Goal: Contribute content: Contribute content

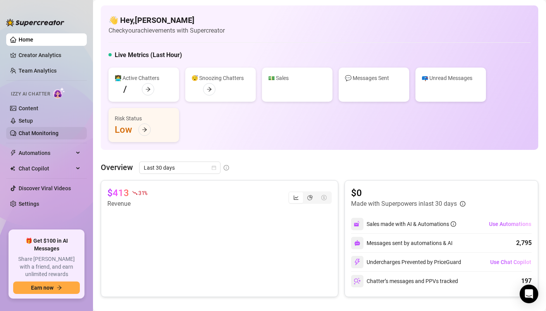
scroll to position [238, 0]
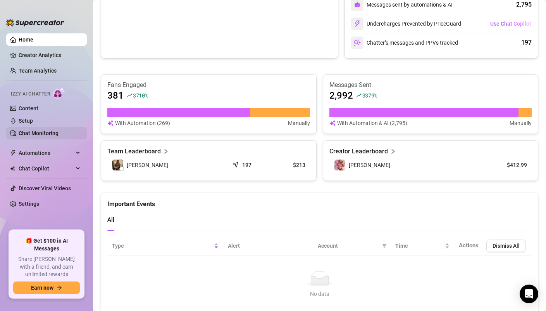
click at [50, 131] on link "Chat Monitoring" at bounding box center [39, 133] width 40 height 6
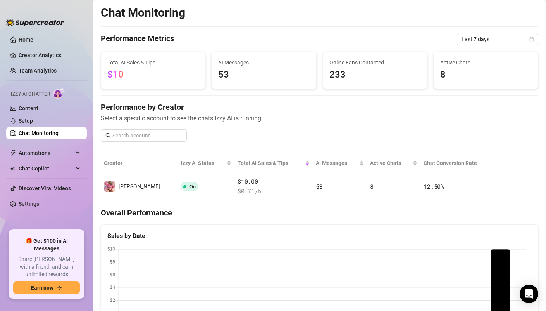
click at [237, 75] on span "53" at bounding box center [264, 74] width 92 height 15
click at [342, 73] on span "233" at bounding box center [376, 74] width 92 height 15
click at [525, 80] on span "8" at bounding box center [487, 74] width 92 height 15
click at [242, 76] on span "53" at bounding box center [264, 74] width 92 height 15
click at [53, 159] on span "Automations" at bounding box center [46, 153] width 55 height 12
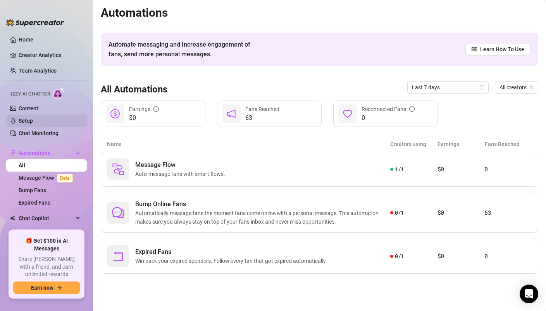
click at [33, 123] on link "Setup" at bounding box center [26, 121] width 14 height 6
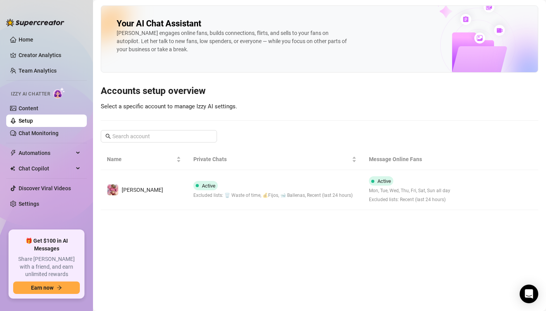
click at [273, 194] on span "Excluded lists: 🗑️ Waste of time, 💰Fijos, 🐋 Ballenas, Recent (last 24 hours)" at bounding box center [273, 195] width 159 height 7
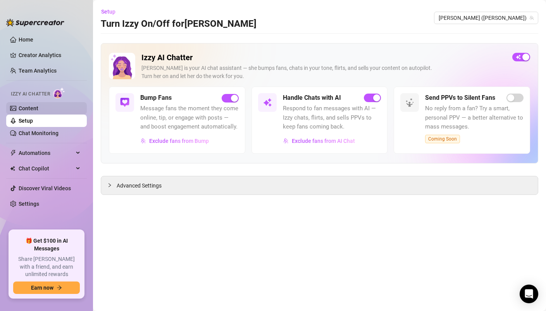
click at [29, 107] on link "Content" at bounding box center [29, 108] width 20 height 6
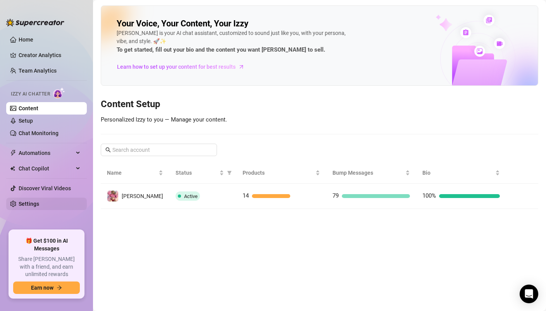
click at [24, 202] on link "Settings" at bounding box center [29, 203] width 21 height 6
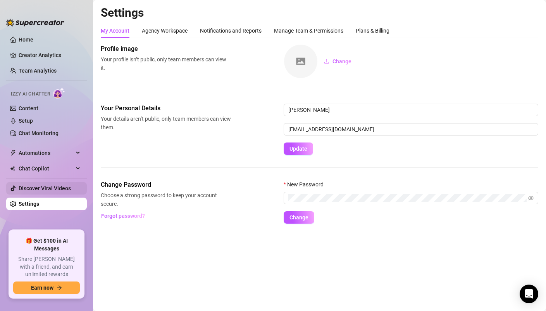
click at [31, 189] on link "Discover Viral Videos" at bounding box center [45, 188] width 52 height 6
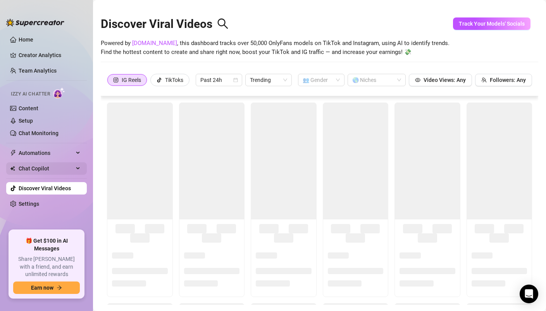
click at [32, 166] on span "Chat Copilot" at bounding box center [46, 168] width 55 height 12
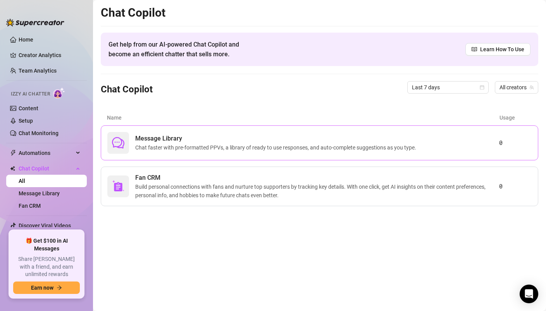
click at [194, 145] on span "Chat faster with pre-formatted PPVs, a library of ready to use responses, and a…" at bounding box center [277, 147] width 284 height 9
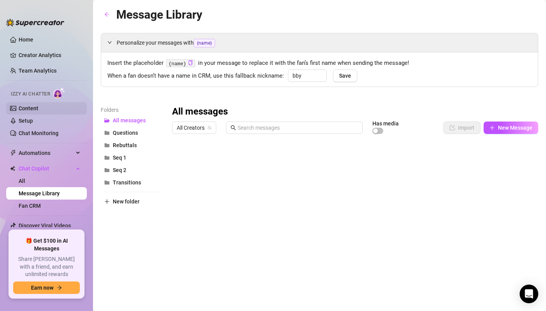
click at [37, 111] on link "Content" at bounding box center [29, 108] width 20 height 6
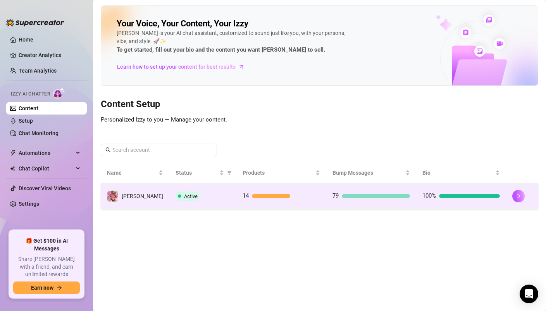
click at [244, 202] on td "14" at bounding box center [282, 195] width 90 height 25
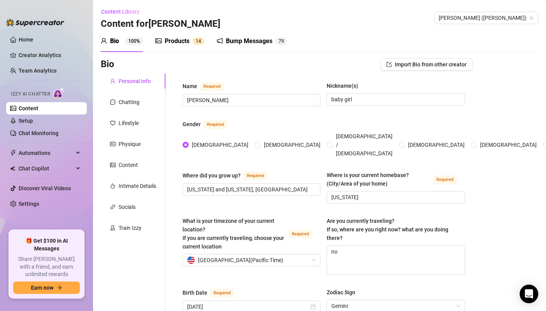
click at [180, 42] on div "Products" at bounding box center [177, 40] width 25 height 9
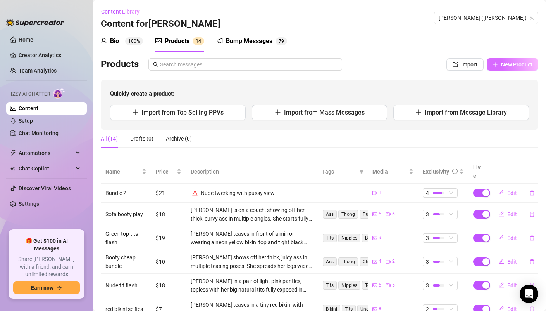
click at [512, 66] on span "New Product" at bounding box center [516, 64] width 31 height 6
type textarea "Type your message here..."
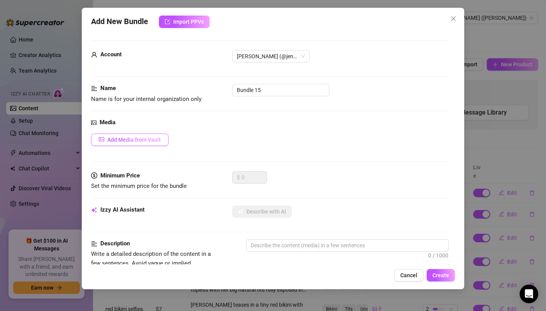
click at [156, 142] on span "Add Media from Vault" at bounding box center [134, 140] width 54 height 6
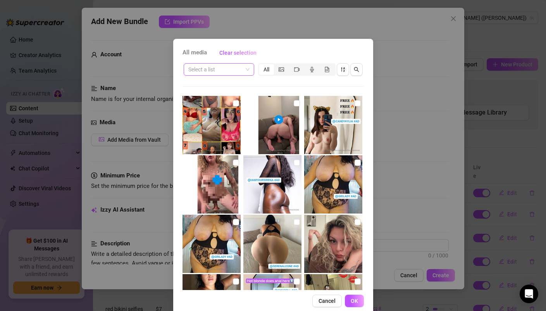
click at [225, 67] on input "search" at bounding box center [215, 70] width 54 height 12
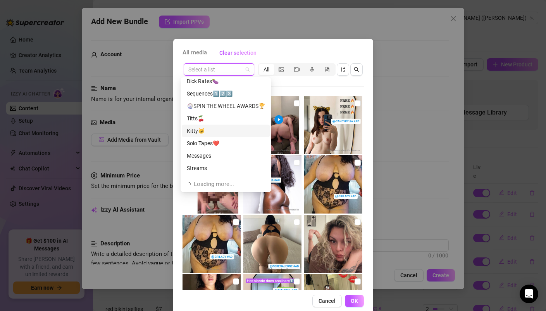
scroll to position [25, 0]
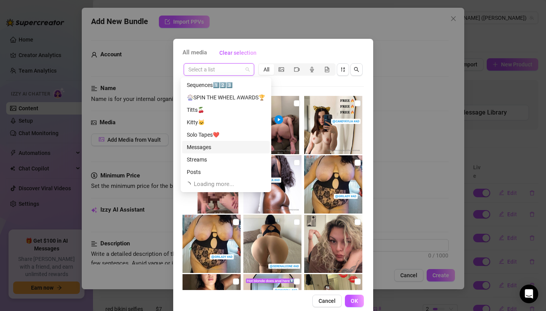
click at [222, 147] on div "Messages" at bounding box center [226, 147] width 78 height 9
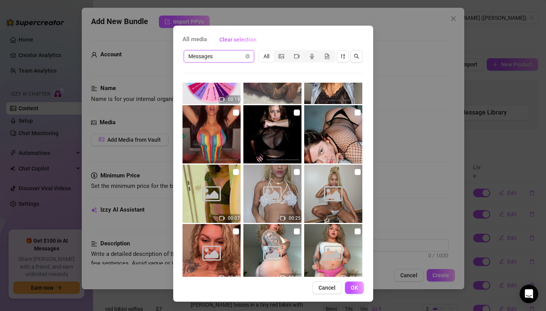
scroll to position [965, 0]
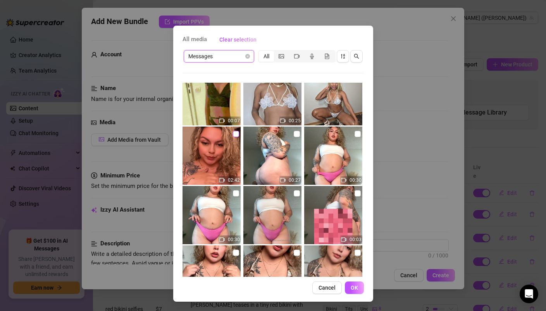
click at [233, 134] on input "checkbox" at bounding box center [236, 134] width 6 height 6
checkbox input "true"
click at [351, 287] on span "OK" at bounding box center [354, 287] width 7 height 6
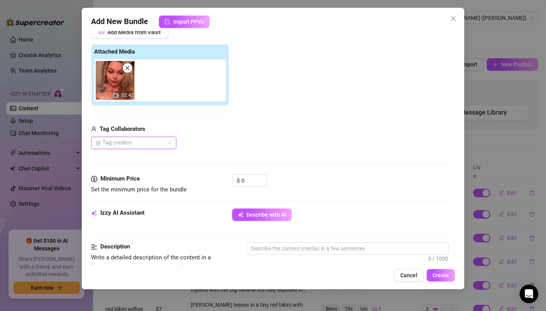
scroll to position [108, 0]
click at [251, 180] on input "0" at bounding box center [254, 180] width 25 height 12
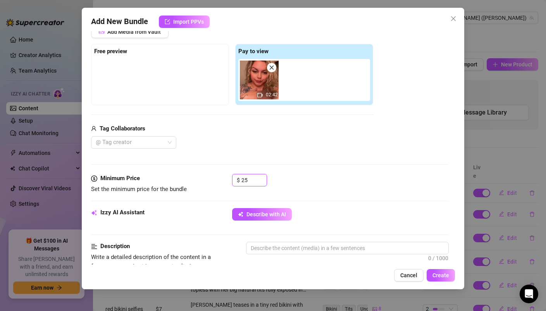
click at [251, 83] on img at bounding box center [259, 79] width 39 height 39
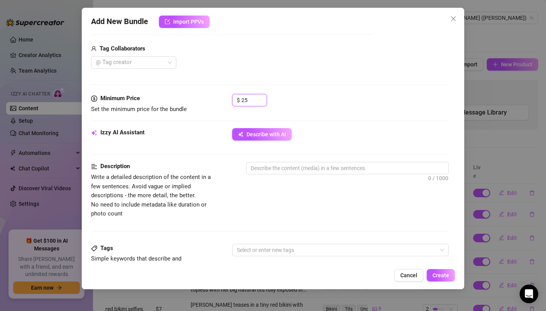
scroll to position [198, 0]
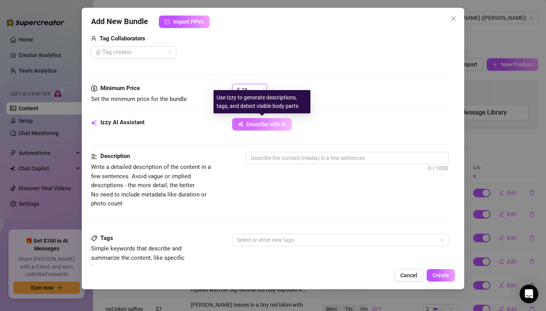
type input "25"
click at [274, 127] on span "Describe with AI" at bounding box center [267, 124] width 40 height 6
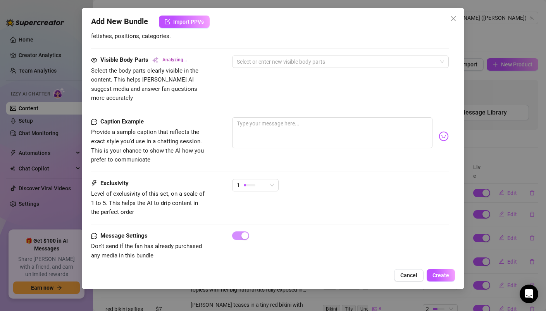
scroll to position [429, 0]
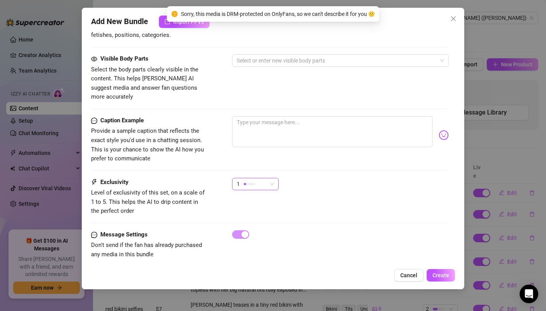
click at [275, 178] on div "1" at bounding box center [255, 184] width 47 height 12
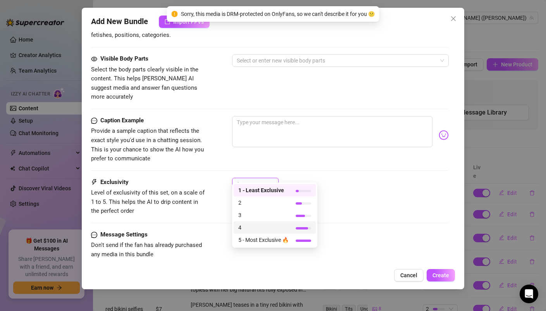
click at [257, 226] on span "4" at bounding box center [263, 227] width 50 height 9
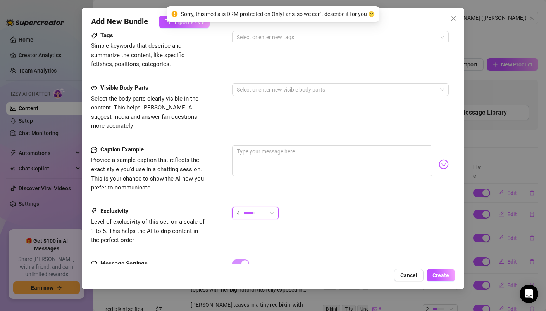
scroll to position [398, 0]
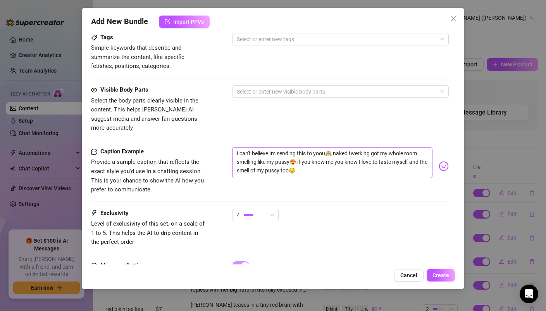
type textarea "I can't believe Im sending this to yoou🙈 naked twerking got my whole room smell…"
click at [252, 89] on div at bounding box center [336, 91] width 205 height 11
type textarea "I can't believe Im sending this to yoou🙈 naked twerking got my whole room smell…"
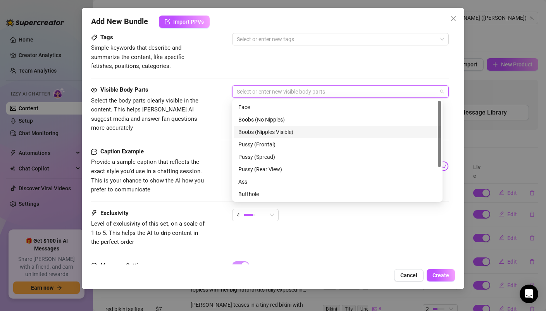
click at [290, 133] on div "Boobs (Nipples Visible)" at bounding box center [337, 132] width 198 height 9
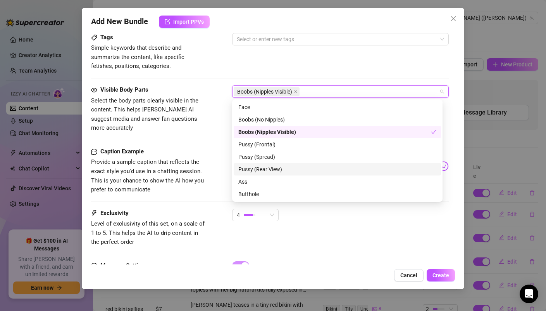
click at [282, 171] on div "Pussy (Rear View)" at bounding box center [337, 169] width 198 height 9
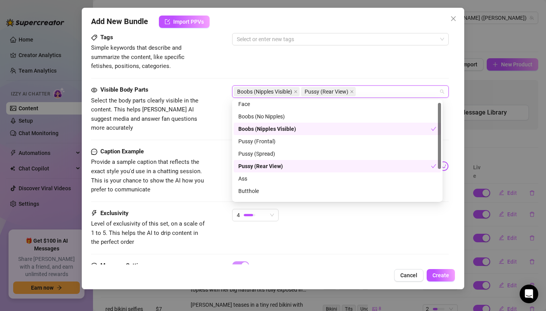
scroll to position [13, 0]
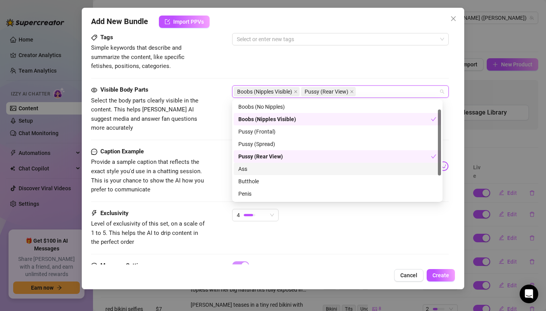
click at [269, 166] on div "Ass" at bounding box center [337, 168] width 198 height 9
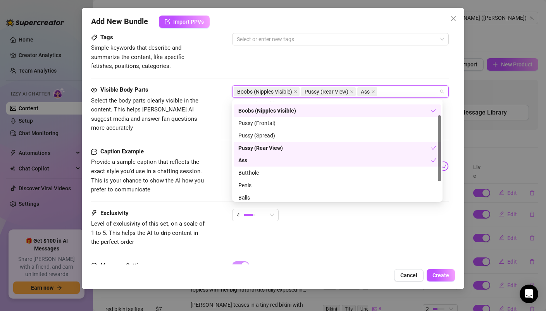
scroll to position [50, 0]
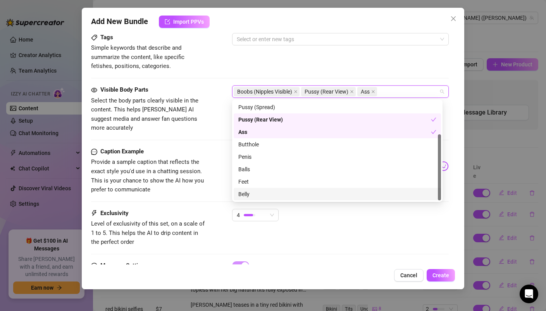
click at [353, 240] on div "Exclusivity Level of exclusivity of this set, on a scale of 1 to 5. This helps …" at bounding box center [270, 235] width 358 height 52
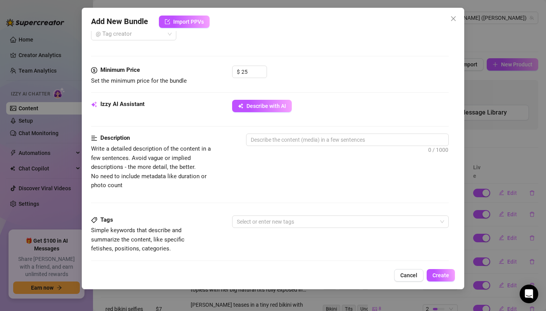
scroll to position [217, 0]
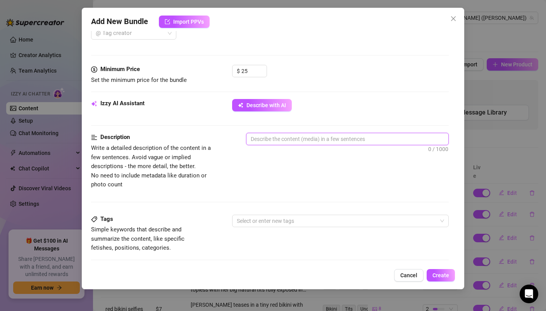
click at [288, 140] on textarea at bounding box center [348, 139] width 202 height 12
type textarea "t"
type textarea "tw"
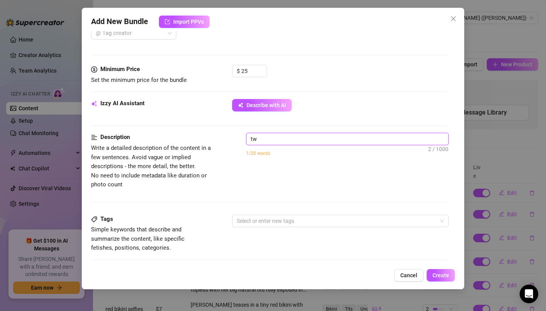
type textarea "twr"
type textarea "tw"
type textarea "twe"
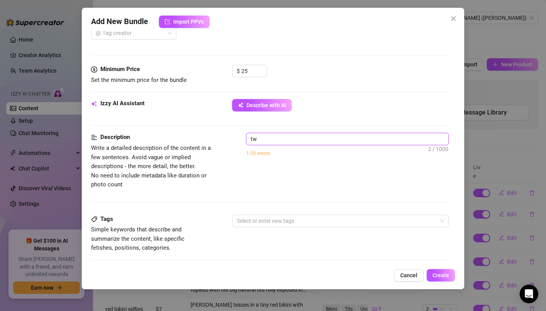
type textarea "twe"
type textarea "twer"
type textarea "twerk"
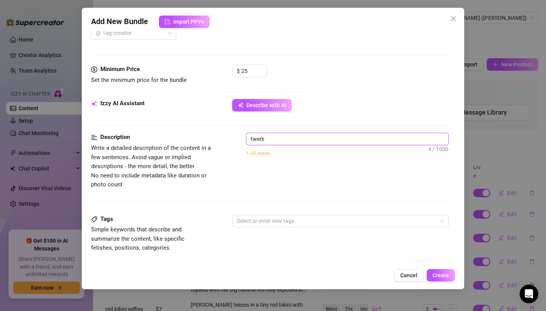
type textarea "twerki"
type textarea "twerkin"
type textarea "twerking"
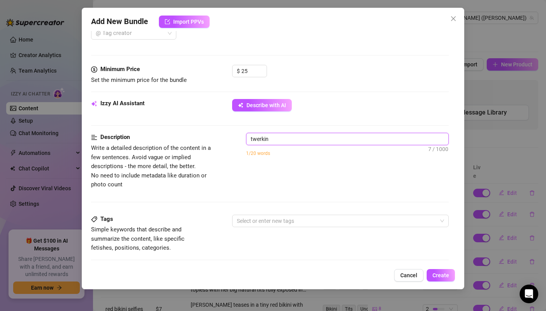
type textarea "twerking"
type textarea "twerking n"
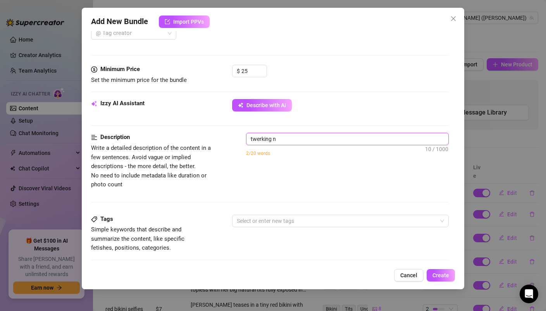
type textarea "twerking na"
type textarea "twerking nad"
type textarea "twerking na"
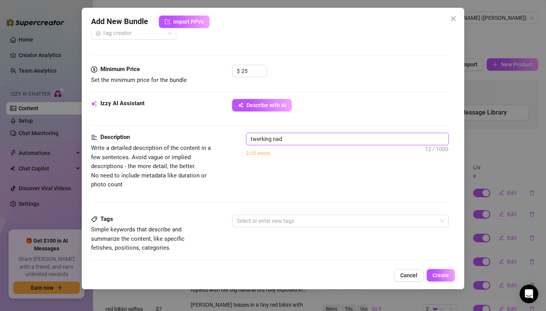
type textarea "twerking na"
type textarea "twerking nak"
type textarea "twerking nake"
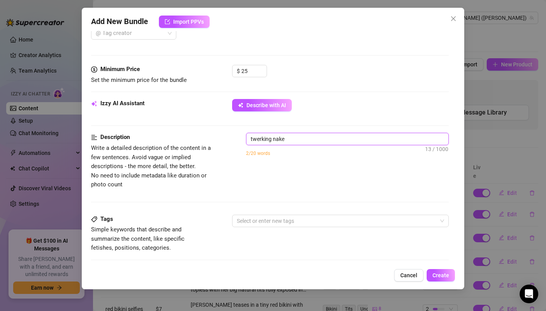
type textarea "twerking naked"
type textarea "twerking naked,"
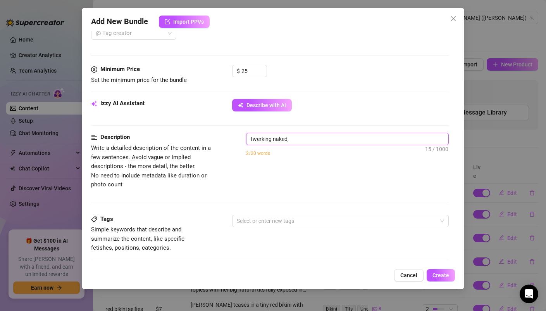
type textarea "twerking naked,"
type textarea "twerking naked, r"
type textarea "twerking naked, ro"
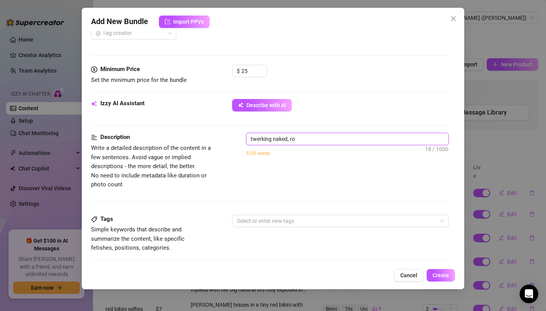
type textarea "twerking naked, roo"
type textarea "twerking naked, room"
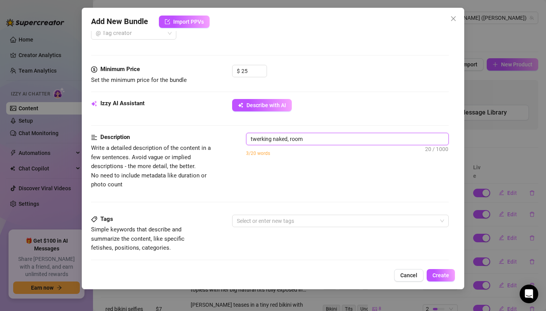
type textarea "twerking naked, room"
type textarea "twerking naked, room s"
type textarea "twerking naked, room sm"
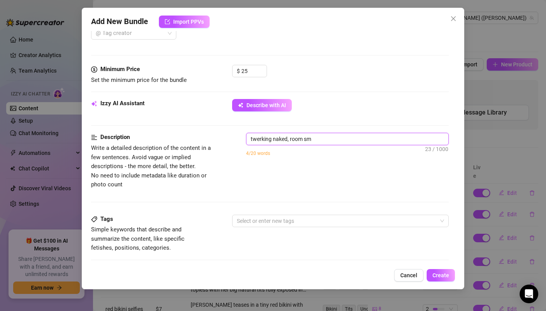
type textarea "twerking naked, room sme"
type textarea "twerking naked, room smel"
type textarea "twerking naked, room smell"
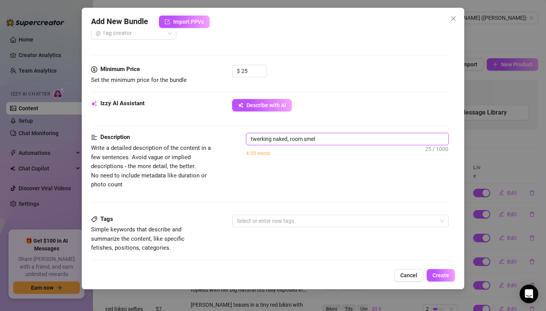
type textarea "twerking naked, room smell"
type textarea "twerking naked, room smells"
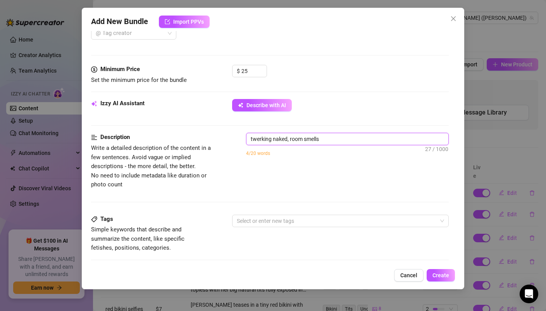
type textarea "twerking naked, room smells l"
type textarea "twerking naked, room smells li"
type textarea "twerking naked, room smells lik"
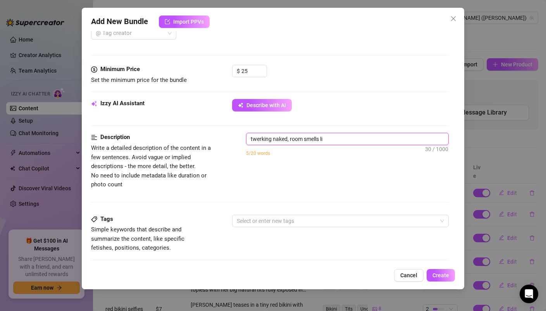
type textarea "twerking naked, room smells lik"
type textarea "twerking naked, room smells like"
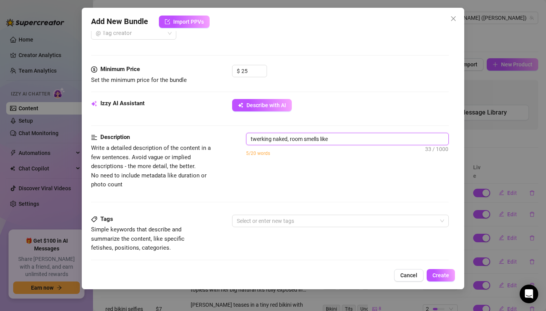
type textarea "twerking naked, room smells like m"
type textarea "twerking naked, room smells like my"
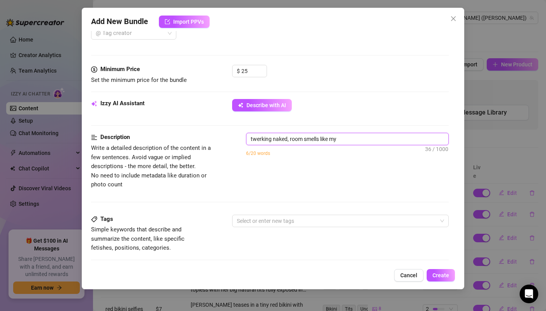
type textarea "twerking naked, room smells like my"
type textarea "twerking naked, room smells like my p"
type textarea "twerking naked, room smells like my pu"
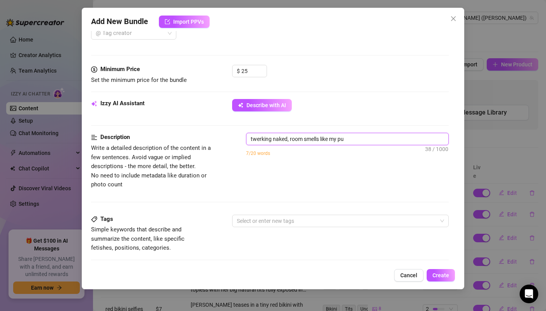
type textarea "twerking naked, room smells like my pus"
type textarea "twerking naked, room smells like my puss"
type textarea "twerking naked, room smells like my pussy"
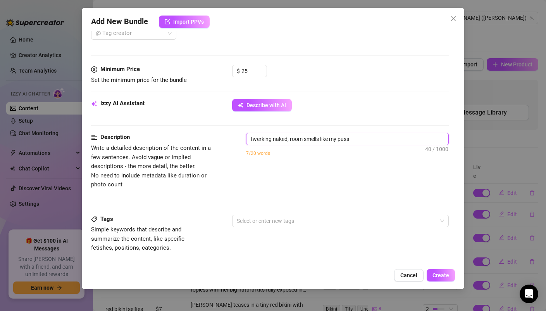
type textarea "twerking naked, room smells like my pussy"
type textarea "twerking naked, room smells like my pussy,"
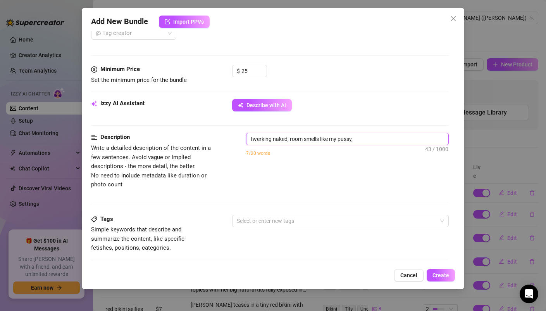
type textarea "twerking naked, room smells like my pussy, n"
type textarea "twerking naked, room smells like my pussy, na"
type textarea "twerking naked, room smells like my pussy, nak"
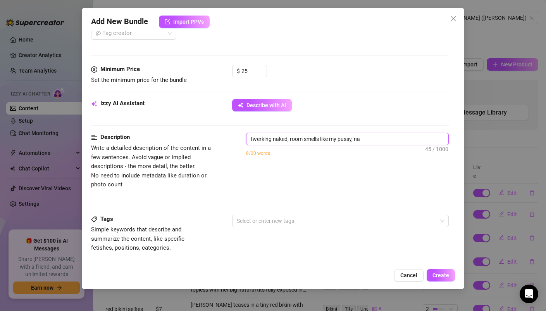
type textarea "twerking naked, room smells like my pussy, nak"
type textarea "twerking naked, room smells like my pussy, nake"
type textarea "twerking naked, room smells like my pussy, naked"
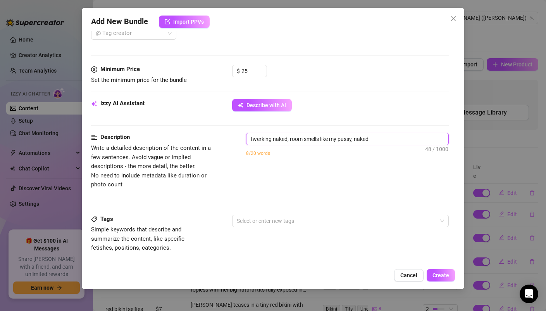
type textarea "twerking naked, room smells like my pussy, naked"
type textarea "twerking naked, room smells like my pussy, naked d"
type textarea "twerking naked, room smells like my pussy, naked da"
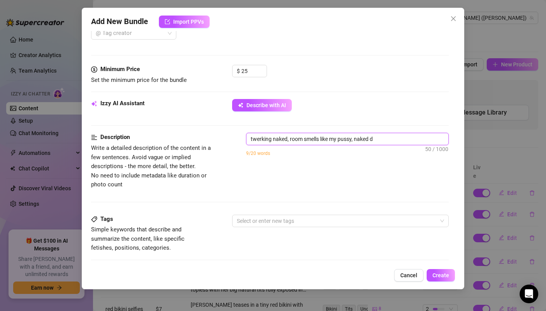
type textarea "twerking naked, room smells like my pussy, naked da"
type textarea "twerking naked, room smells like my pussy, naked [PERSON_NAME]"
type textarea "twerking naked, room smells like my pussy, naked danc"
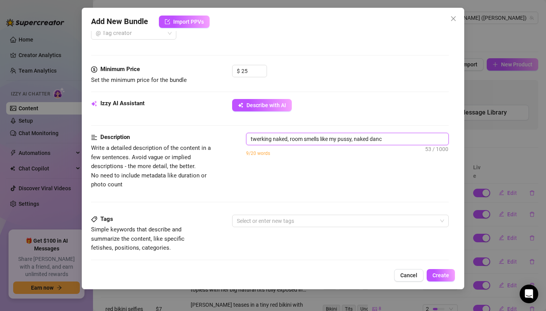
type textarea "twerking naked, room smells like my pussy, naked danci"
type textarea "twerking naked, room smells like my pussy, naked dancin"
type textarea "twerking naked, room smells like my pussy, naked dancing"
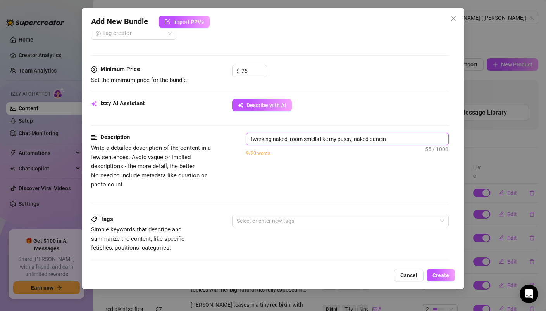
type textarea "twerking naked, room smells like my pussy, naked dancing"
type textarea "twerking naked, room smells like my pussy, naked dancing,"
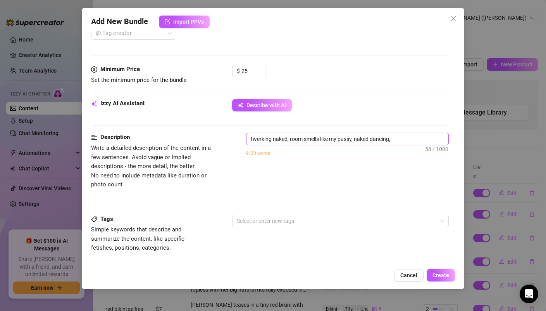
type textarea "twerking naked, room smells like my pussy, naked dancing, b"
type textarea "twerking naked, room smells like my pussy, naked dancing, bo"
type textarea "twerking naked, room smells like my pussy, naked dancing, boo"
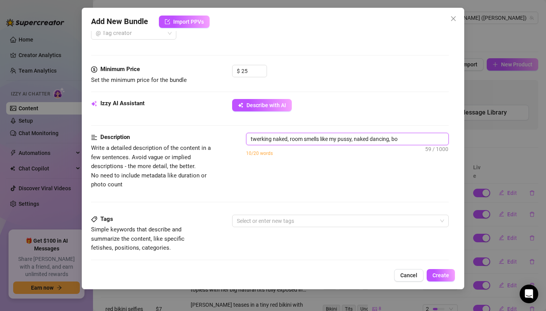
type textarea "twerking naked, room smells like my pussy, naked dancing, boo"
type textarea "twerking naked, room smells like my pussy, naked dancing, boot"
type textarea "twerking naked, room smells like my pussy, naked dancing, booty"
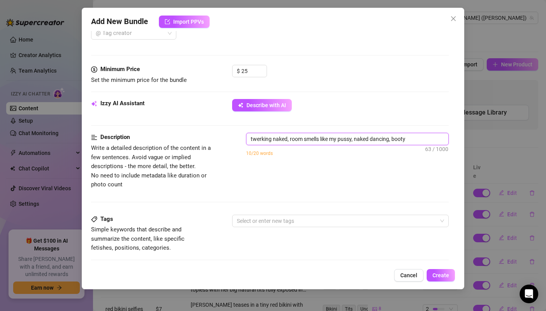
type textarea "twerking naked, room smells like my pussy, naked dancing, booty,"
type textarea "twerking naked, room smells like my pussy, naked dancing, booty, a"
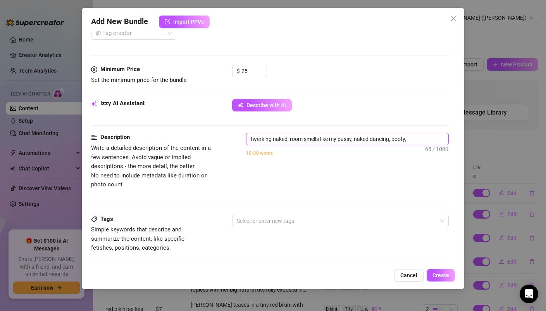
type textarea "twerking naked, room smells like my pussy, naked dancing, booty, a"
type textarea "twerking naked, room smells like my pussy, naked dancing, booty, as"
type textarea "twerking naked, room smells like my pussy, naked dancing, booty, ass"
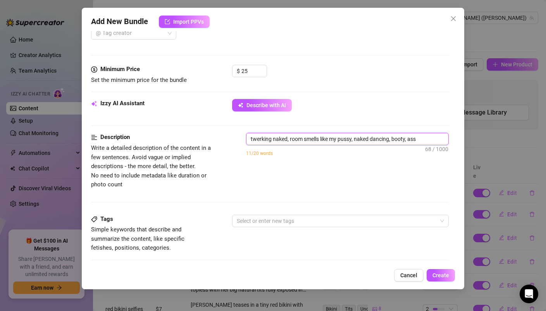
type textarea "twerking naked, room smells like my pussy, naked dancing, booty, ass,"
type textarea "twerking naked, room smells like my pussy, naked dancing, booty, ass, p"
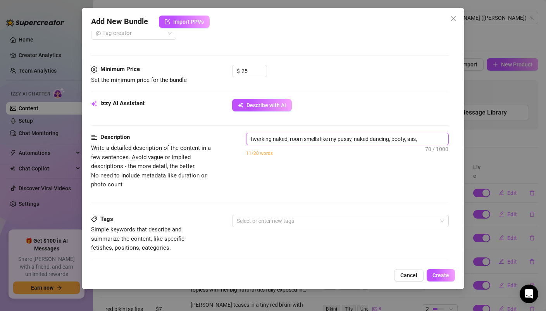
type textarea "twerking naked, room smells like my pussy, naked dancing, booty, ass, p"
type textarea "twerking naked, room smells like my pussy, naked dancing, booty, ass, pu"
type textarea "twerking naked, room smells like my pussy, naked dancing, booty, ass, pus"
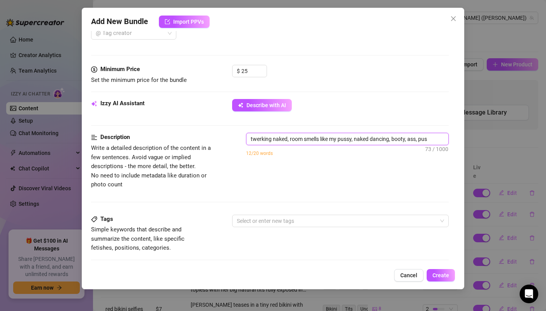
type textarea "twerking naked, room smells like my pussy, naked dancing, booty, ass, puss"
type textarea "twerking naked, room smells like my pussy, naked dancing, booty, ass, pussy"
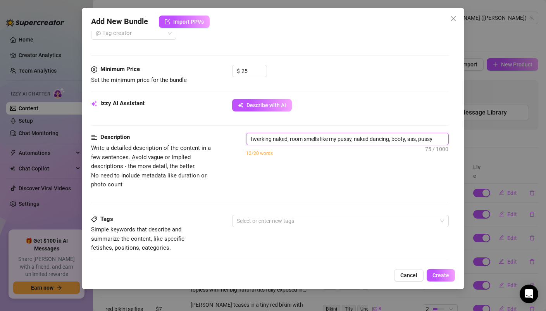
type textarea "twerking naked, room smells like my pussy, naked dancing, booty, ass, pussy"
type textarea "twerking naked, room smells like my pussy, naked dancing, booty, ass, pussy b"
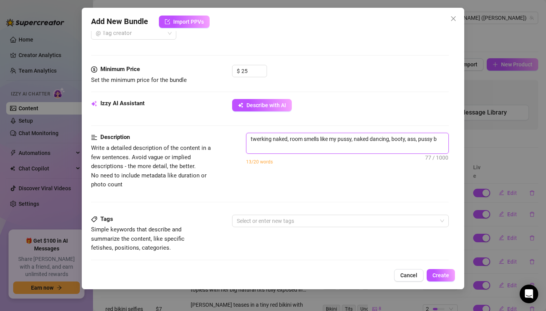
scroll to position [0, 0]
type textarea "twerking naked, room smells like my pussy, naked dancing, booty, ass, pussy ba"
type textarea "twerking naked, room smells like my pussy, naked dancing, booty, ass, pussy bac"
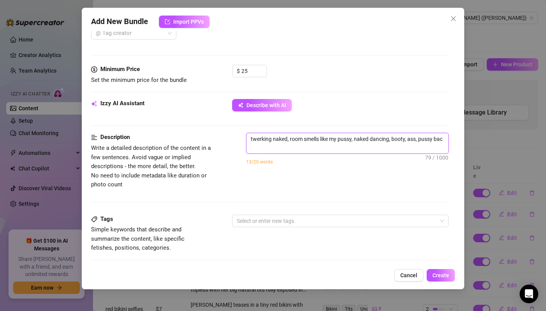
type textarea "twerking naked, room smells like my pussy, naked dancing, booty, ass, pussy back"
type textarea "twerking naked, room smells like my pussy, naked dancing, booty, ass, pussy bac…"
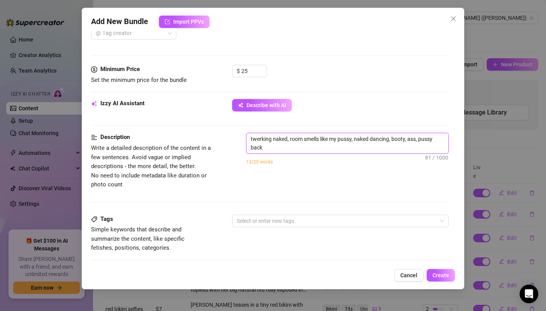
type textarea "twerking naked, room smells like my pussy, naked dancing, booty, ass, pussy bac…"
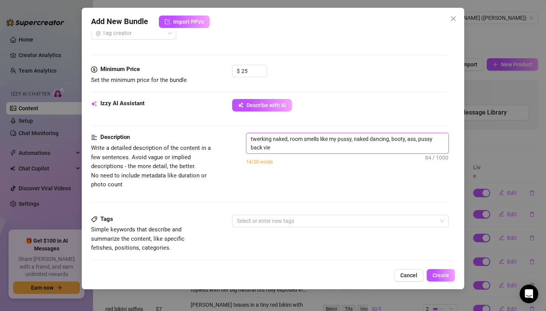
type textarea "twerking naked, room smells like my pussy, naked dancing, booty, ass, pussy bac…"
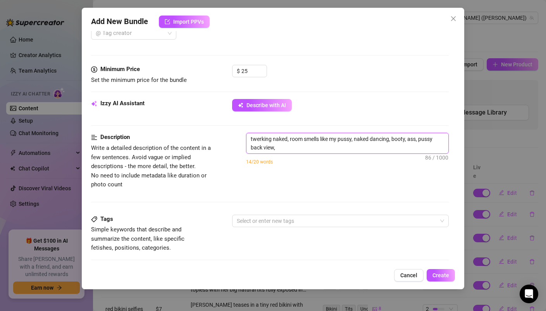
type textarea "twerking naked, room smells like my pussy, naked dancing, booty, ass, pussy bac…"
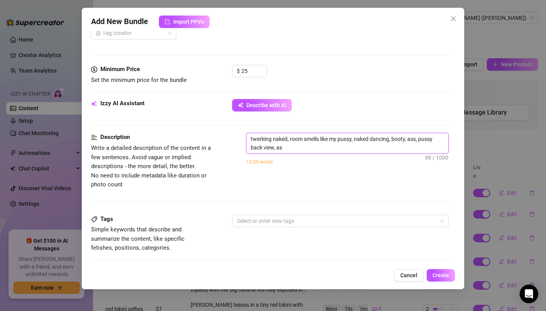
type textarea "twerking naked, room smells like my pussy, naked dancing, booty, ass, pussy bac…"
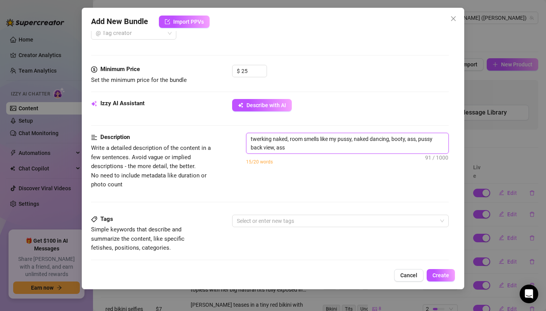
type textarea "twerking naked, room smells like my pussy, naked dancing, booty, ass, pussy bac…"
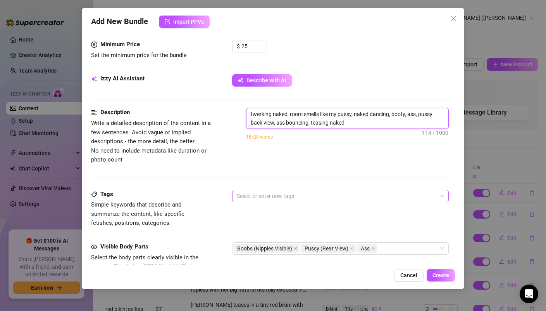
scroll to position [245, 0]
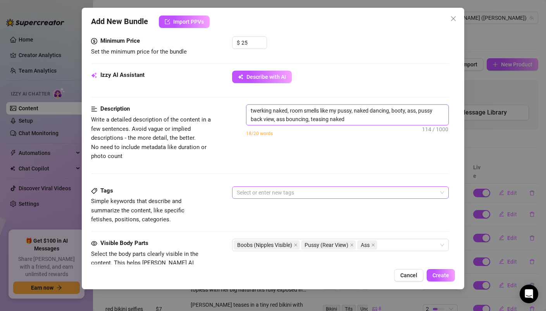
click at [277, 194] on div at bounding box center [336, 192] width 205 height 11
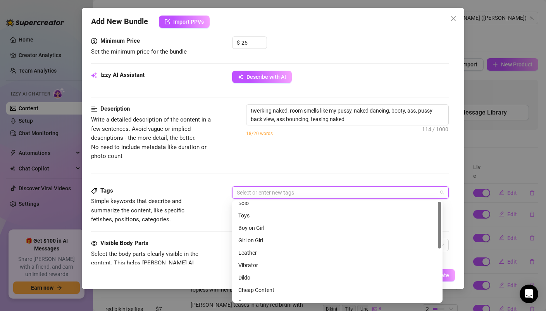
scroll to position [0, 0]
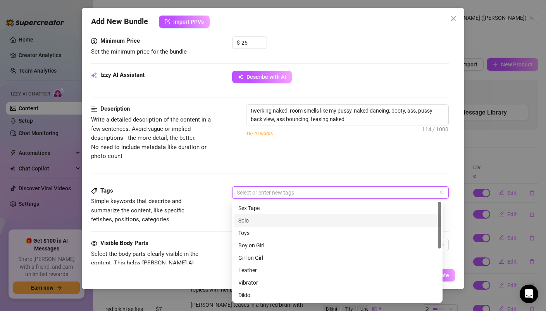
click at [252, 221] on div "Solo" at bounding box center [337, 220] width 198 height 9
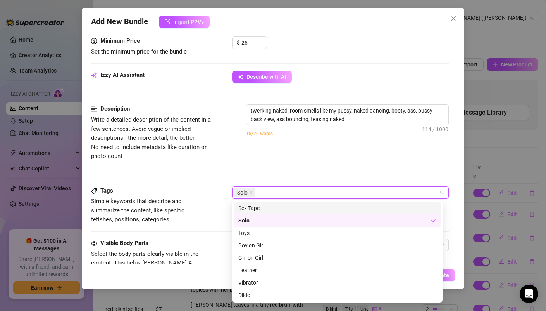
click at [315, 173] on div "Description Write a detailed description of the content in a few sentences. Avo…" at bounding box center [270, 144] width 358 height 81
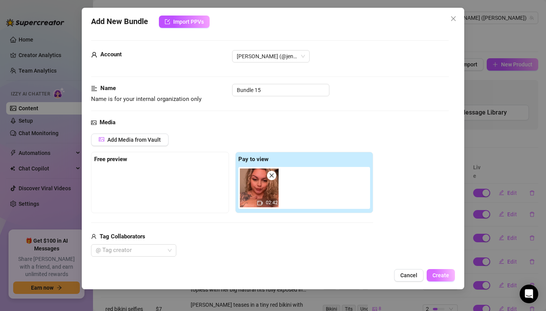
click at [441, 278] on span "Create" at bounding box center [441, 275] width 17 height 6
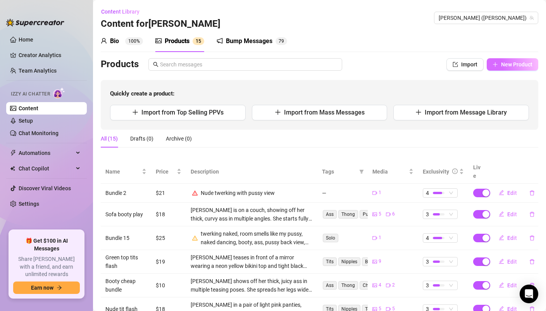
click at [511, 68] on button "New Product" at bounding box center [513, 64] width 52 height 12
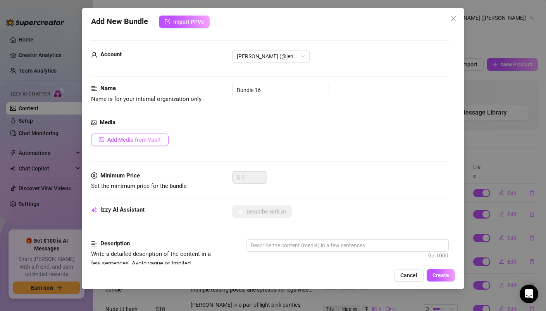
click at [154, 141] on span "Add Media from Vault" at bounding box center [134, 140] width 54 height 6
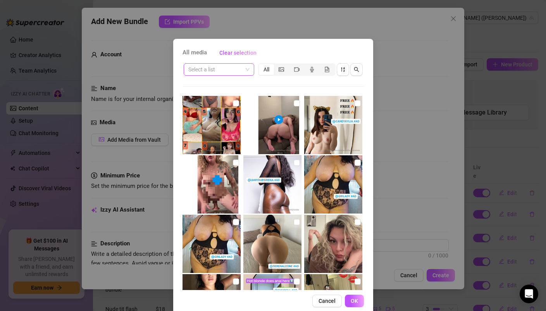
click at [235, 69] on input "search" at bounding box center [215, 70] width 54 height 12
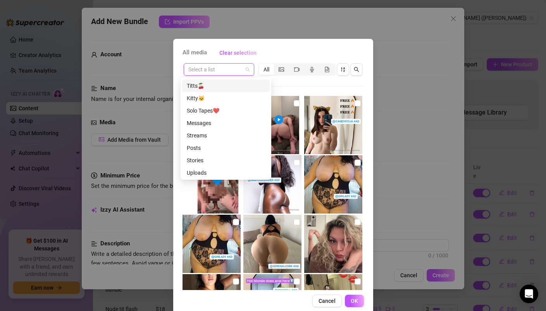
scroll to position [50, 0]
click at [220, 120] on div "Messages" at bounding box center [226, 122] width 78 height 9
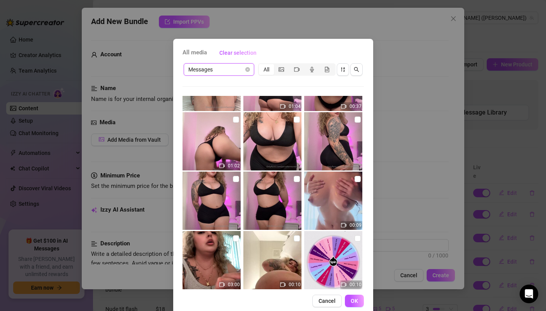
scroll to position [635, 0]
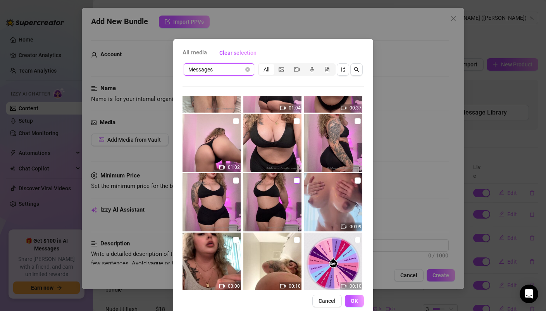
click at [294, 180] on input "checkbox" at bounding box center [297, 180] width 6 height 6
click at [233, 181] on input "checkbox" at bounding box center [236, 180] width 6 height 6
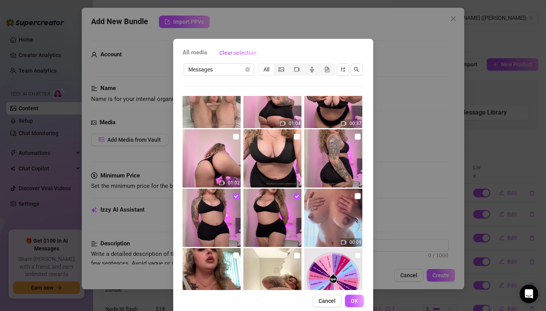
scroll to position [618, 0]
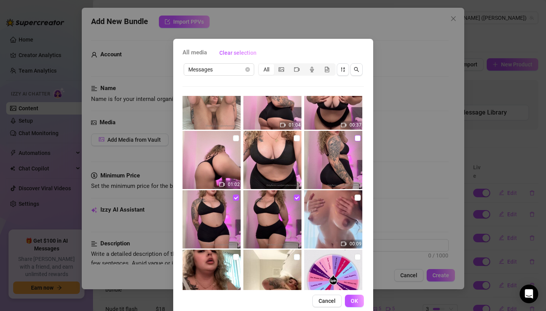
click at [355, 138] on input "checkbox" at bounding box center [358, 138] width 6 height 6
click at [294, 137] on input "checkbox" at bounding box center [297, 138] width 6 height 6
click at [233, 138] on input "checkbox" at bounding box center [236, 138] width 6 height 6
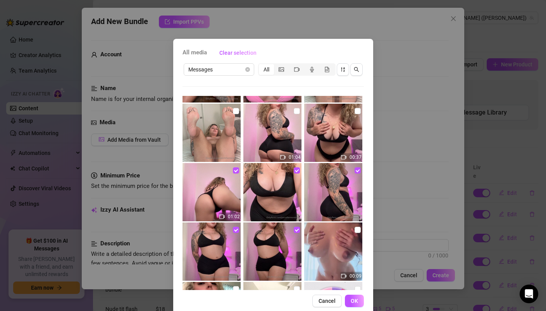
scroll to position [570, 0]
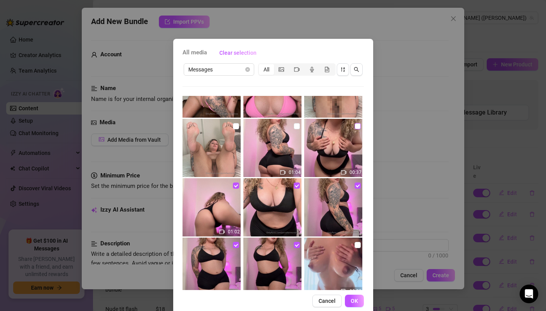
click at [355, 126] on input "checkbox" at bounding box center [358, 126] width 6 height 6
click at [294, 128] on input "checkbox" at bounding box center [297, 126] width 6 height 6
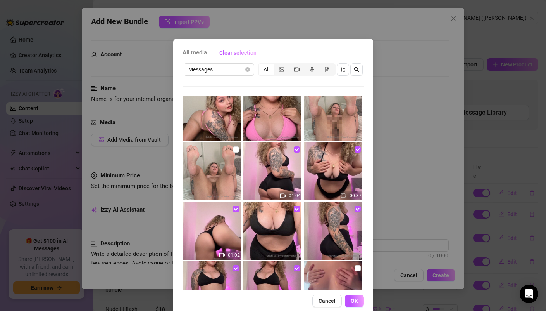
scroll to position [545, 0]
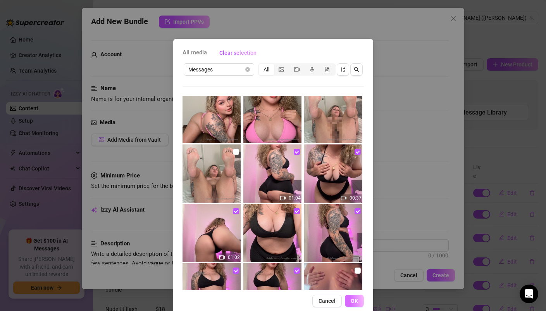
click at [351, 299] on span "OK" at bounding box center [354, 300] width 7 height 6
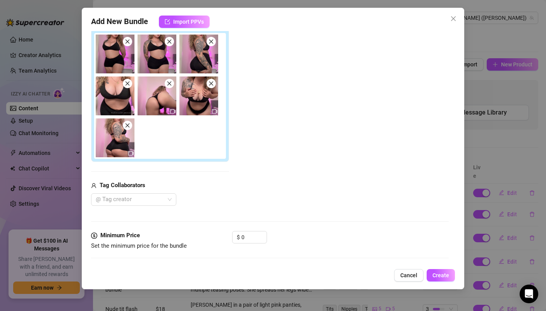
scroll to position [213, 0]
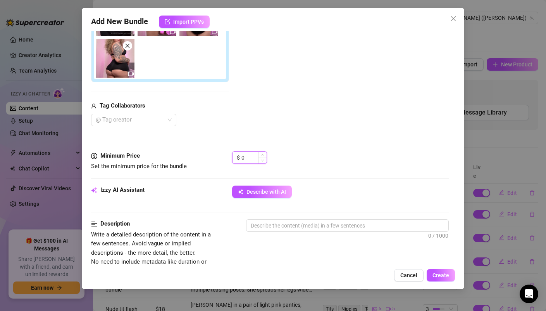
click at [251, 156] on input "0" at bounding box center [254, 158] width 25 height 12
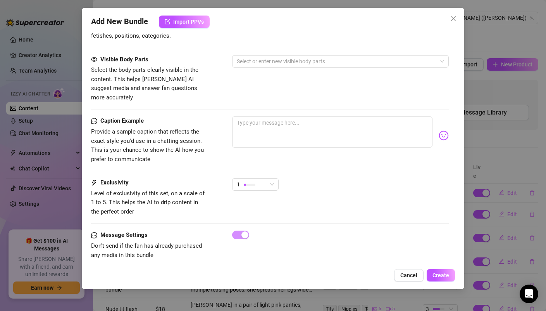
scroll to position [512, 0]
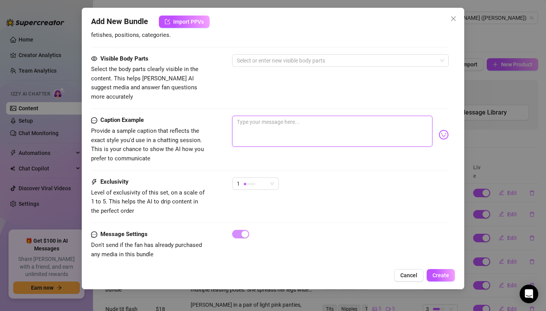
click at [265, 128] on textarea at bounding box center [332, 131] width 200 height 31
paste textarea "Back from the gym and this tiny black outfit has me feeling sooo spicy 😏🖤 it’s …"
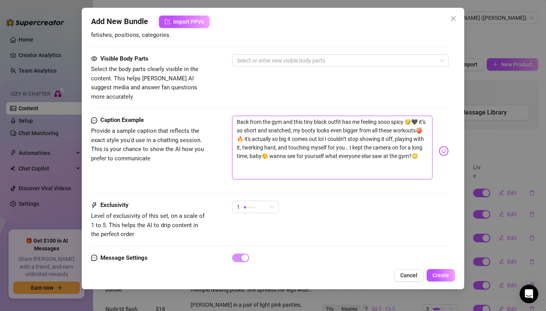
click at [237, 121] on textarea "Back from the gym and this tiny black outfit has me feeling sooo spicy 😏🖤 it’s …" at bounding box center [332, 148] width 200 height 64
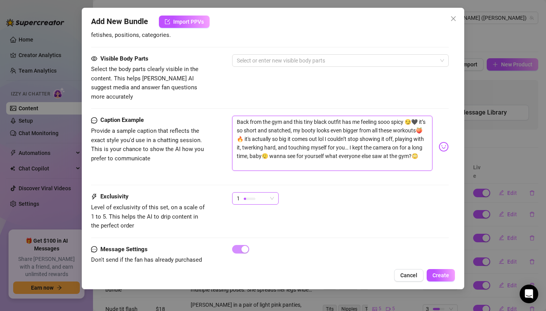
click at [274, 192] on div "1" at bounding box center [255, 198] width 47 height 12
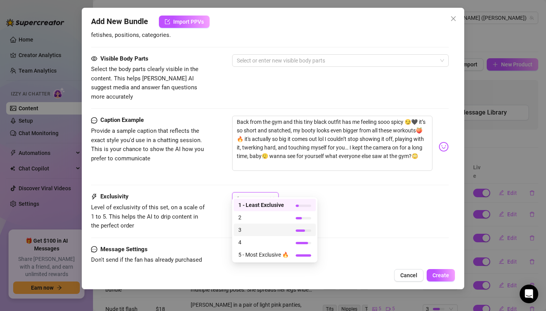
click at [254, 228] on span "3" at bounding box center [263, 229] width 50 height 9
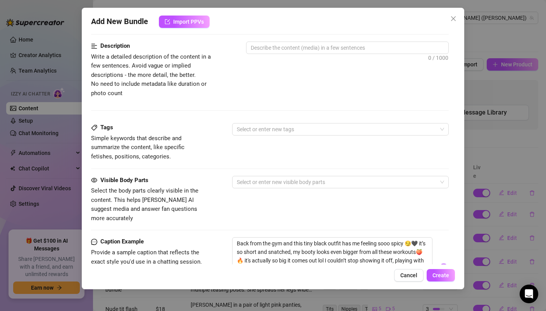
scroll to position [271, 0]
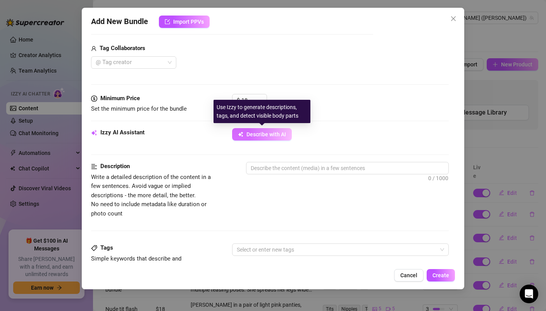
click at [270, 132] on span "Describe with AI" at bounding box center [267, 134] width 40 height 6
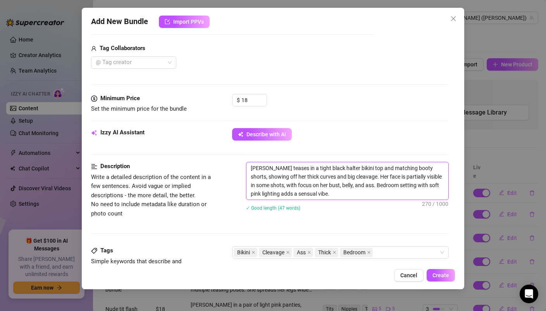
drag, startPoint x: 354, startPoint y: 167, endPoint x: 327, endPoint y: 169, distance: 27.2
click at [327, 169] on textarea "[PERSON_NAME] teases in a tight black halter bikini top and matching booty shor…" at bounding box center [348, 180] width 202 height 37
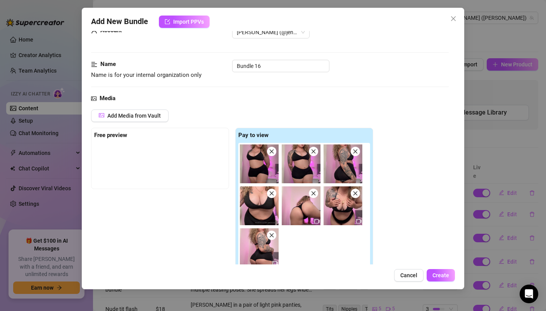
scroll to position [29, 0]
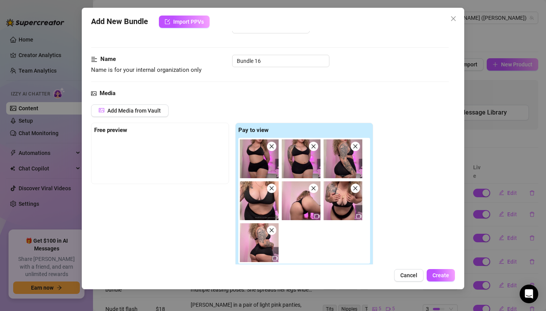
click at [146, 143] on div at bounding box center [160, 157] width 132 height 39
click at [118, 133] on strong "Free preview" at bounding box center [110, 129] width 33 height 7
click at [129, 116] on button "Add Media from Vault" at bounding box center [130, 110] width 78 height 12
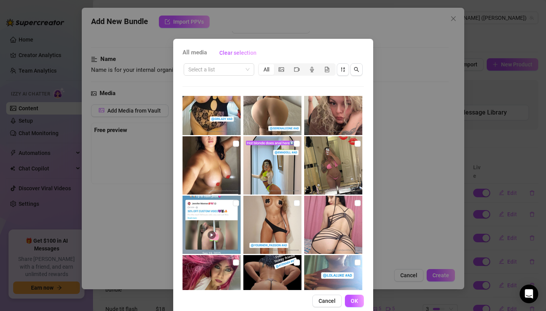
scroll to position [292, 0]
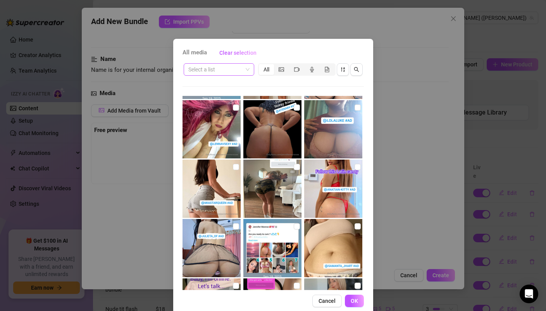
click at [232, 69] on input "search" at bounding box center [215, 70] width 54 height 12
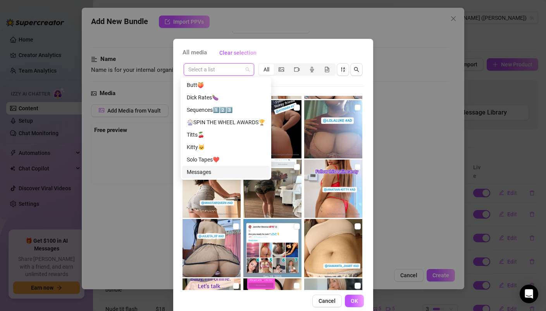
click at [213, 176] on div "Messages" at bounding box center [226, 172] width 78 height 9
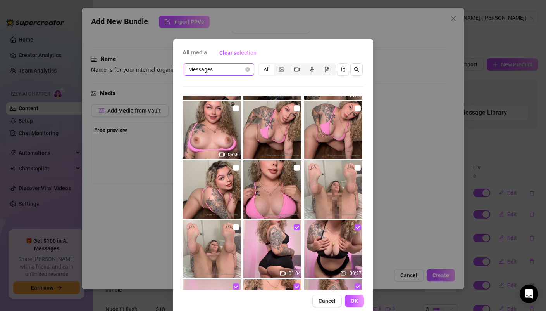
scroll to position [472, 0]
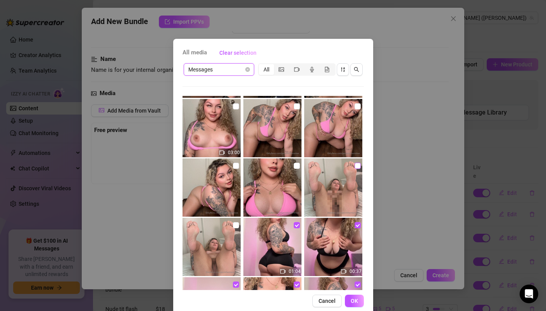
click at [355, 166] on input "checkbox" at bounding box center [358, 165] width 6 height 6
click at [233, 225] on input "checkbox" at bounding box center [236, 225] width 6 height 6
click at [352, 300] on span "OK" at bounding box center [354, 300] width 7 height 6
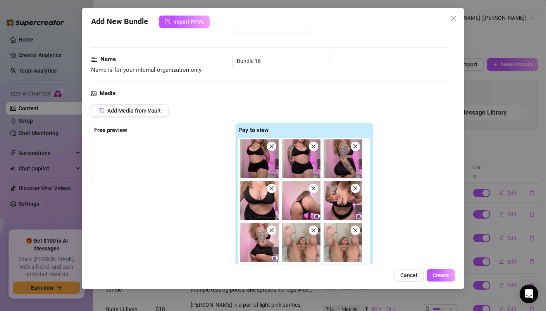
click at [315, 234] on span at bounding box center [313, 229] width 9 height 9
click at [313, 230] on icon "close" at bounding box center [313, 229] width 5 height 5
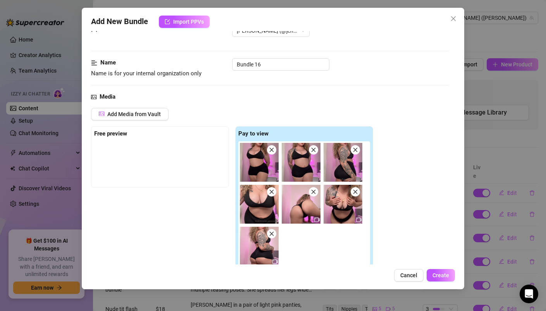
scroll to position [42, 0]
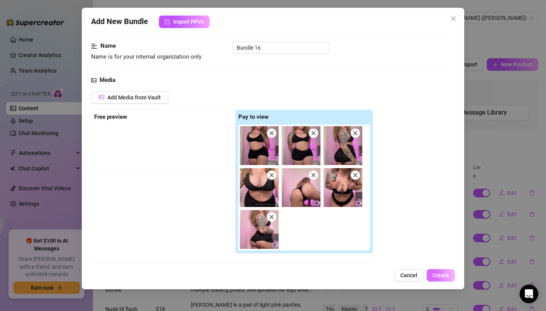
click at [447, 274] on span "Create" at bounding box center [441, 275] width 17 height 6
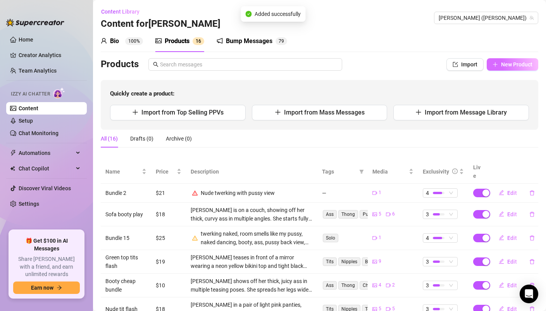
click at [497, 69] on button "New Product" at bounding box center [513, 64] width 52 height 12
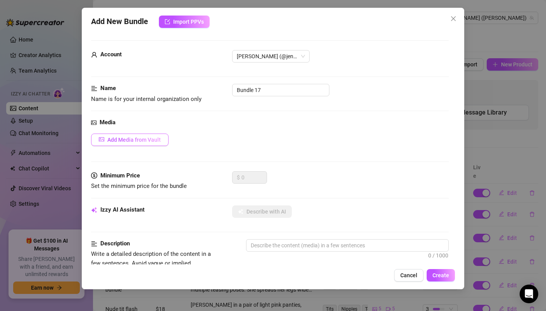
click at [142, 137] on span "Add Media from Vault" at bounding box center [134, 140] width 54 height 6
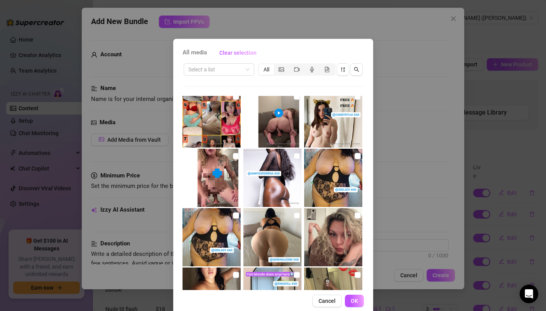
scroll to position [10, 0]
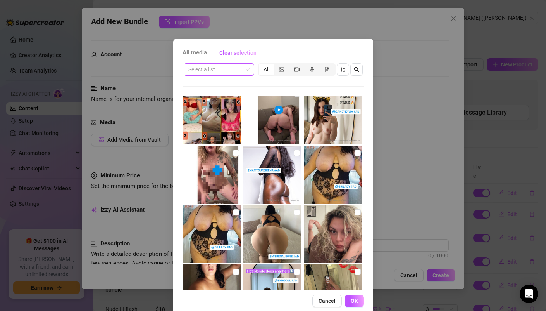
click at [237, 70] on input "search" at bounding box center [215, 70] width 54 height 12
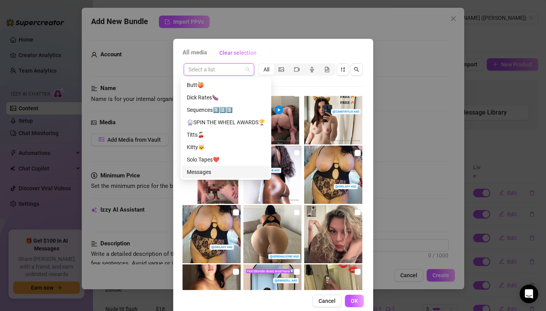
click at [201, 169] on div "Messages" at bounding box center [226, 172] width 78 height 9
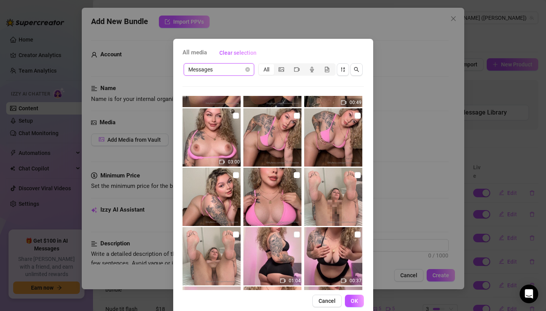
scroll to position [485, 0]
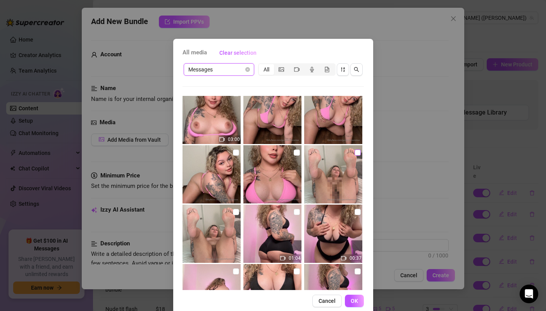
click at [355, 154] on input "checkbox" at bounding box center [358, 152] width 6 height 6
click at [233, 211] on input "checkbox" at bounding box center [236, 212] width 6 height 6
click at [351, 301] on span "OK" at bounding box center [354, 300] width 7 height 6
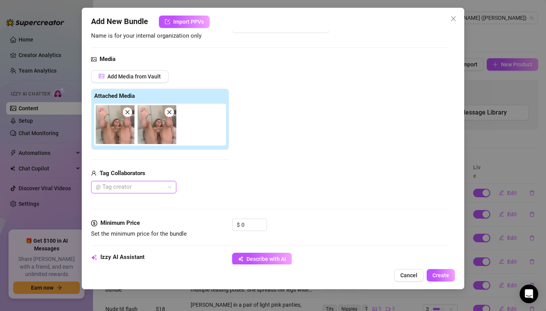
scroll to position [64, 0]
click at [258, 227] on input "0" at bounding box center [254, 224] width 25 height 12
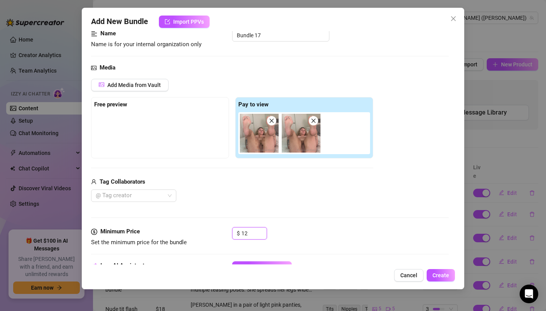
scroll to position [54, 0]
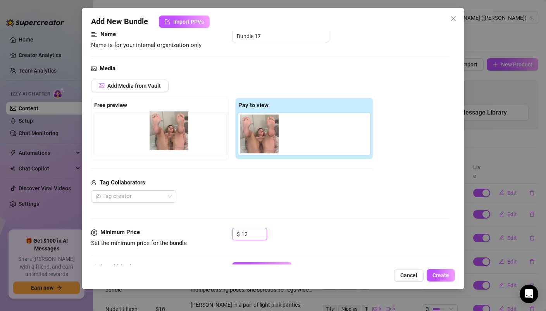
drag, startPoint x: 258, startPoint y: 138, endPoint x: 164, endPoint y: 135, distance: 93.5
click at [164, 135] on div "Free preview Pay to view" at bounding box center [232, 128] width 282 height 61
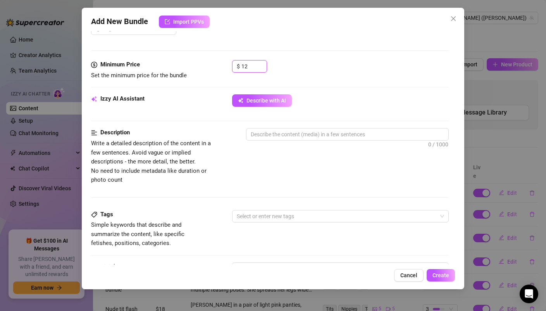
scroll to position [374, 0]
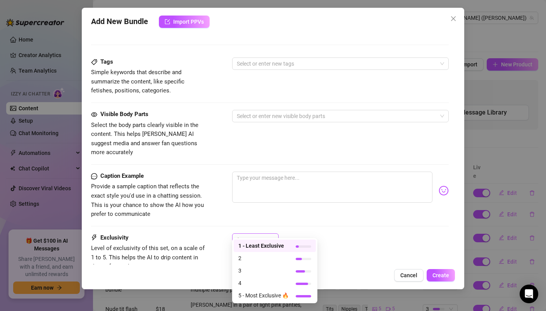
click at [273, 233] on span "1" at bounding box center [255, 239] width 37 height 12
click at [266, 267] on span "3" at bounding box center [263, 270] width 50 height 9
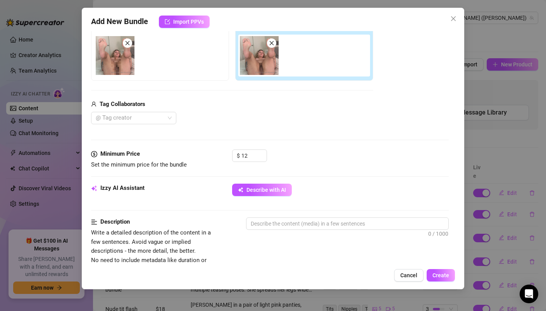
scroll to position [107, 0]
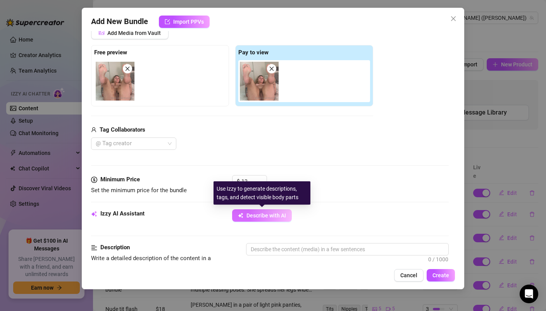
click at [278, 211] on button "Describe with AI" at bounding box center [262, 215] width 60 height 12
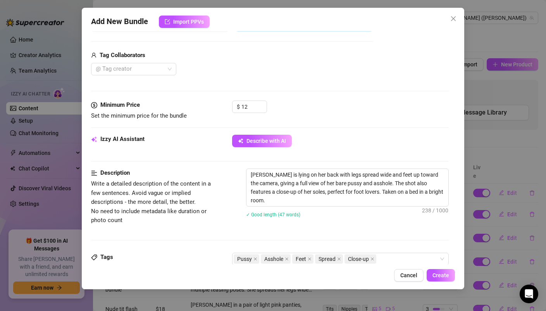
scroll to position [195, 0]
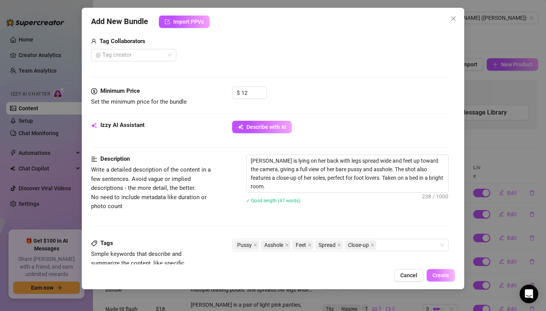
click at [448, 277] on span "Create" at bounding box center [441, 275] width 17 height 6
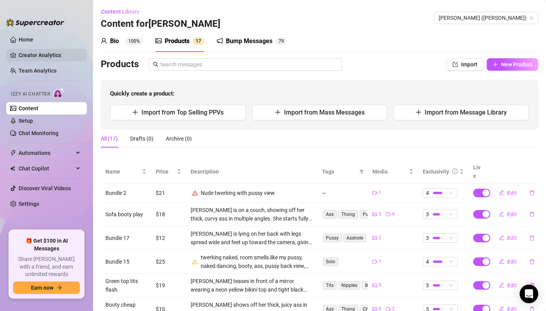
click at [41, 54] on link "Creator Analytics" at bounding box center [50, 55] width 62 height 12
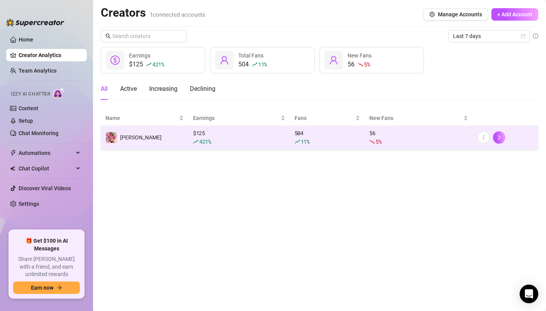
click at [161, 147] on td "[PERSON_NAME]" at bounding box center [145, 138] width 88 height 24
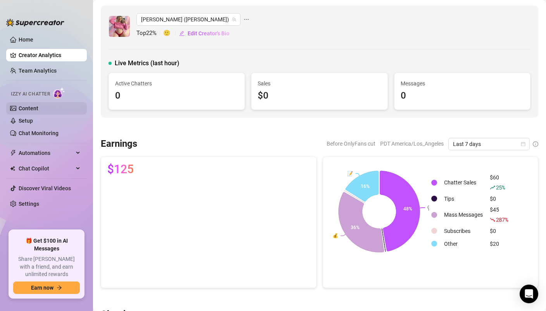
click at [38, 109] on link "Content" at bounding box center [29, 108] width 20 height 6
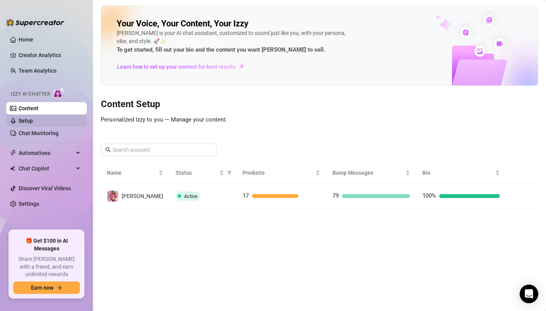
click at [33, 124] on link "Setup" at bounding box center [26, 121] width 14 height 6
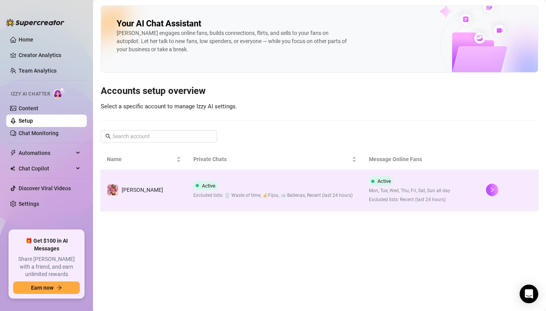
click at [215, 185] on div "Active Excluded lists: 🗑️ Waste of time, 💰Fijos, 🐋 Ballenas, Recent (last 24 ho…" at bounding box center [273, 190] width 159 height 18
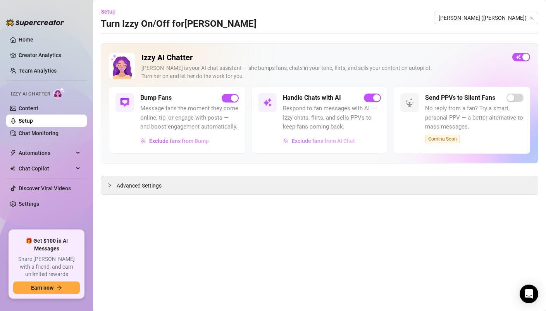
click at [324, 143] on span "Exclude fans from AI Chat" at bounding box center [323, 141] width 63 height 6
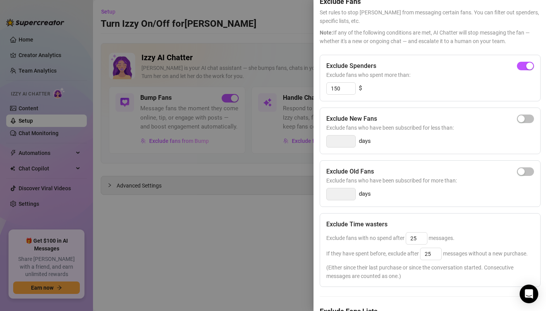
scroll to position [135, 0]
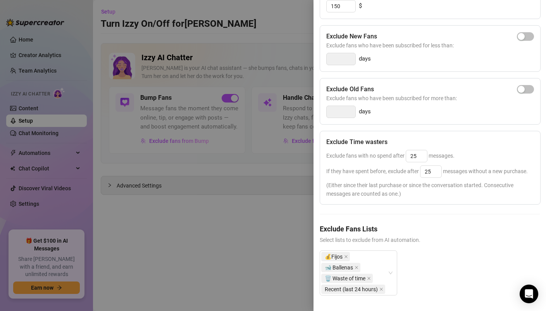
click at [267, 260] on div at bounding box center [273, 155] width 546 height 311
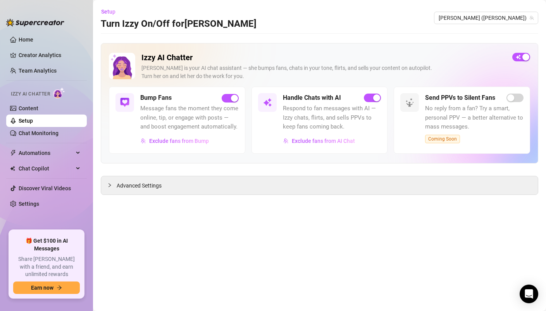
click at [5, 38] on aside "Home Creator Analytics Team Analytics Izzy AI Chatter Content Setup Chat Monito…" at bounding box center [46, 155] width 93 height 311
click at [19, 38] on link "Home" at bounding box center [26, 39] width 15 height 6
